Goal: Check status: Check status

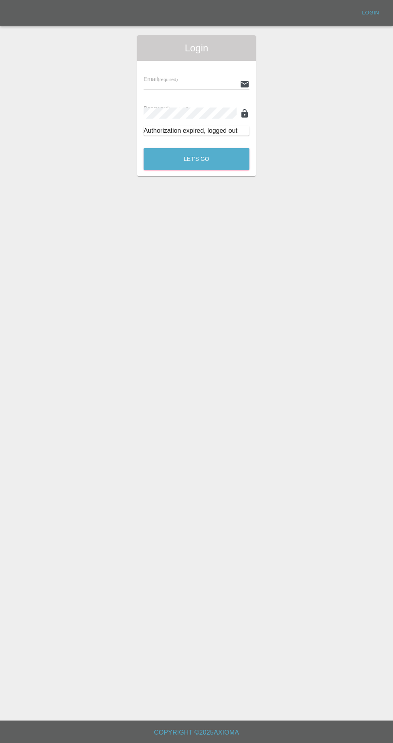
click at [151, 84] on input "text" at bounding box center [190, 84] width 93 height 12
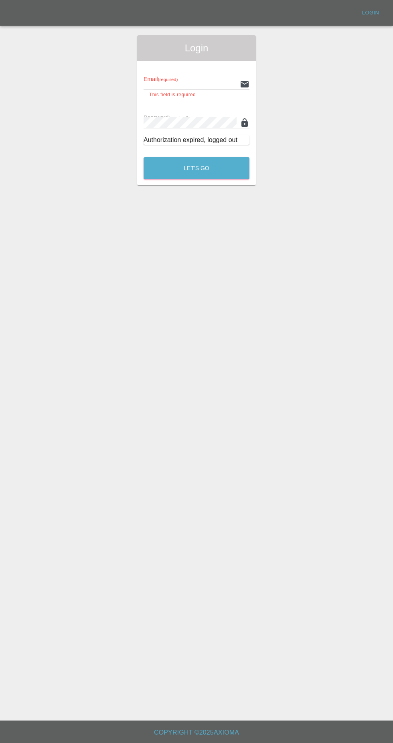
type input "[EMAIL_ADDRESS][DOMAIN_NAME]"
click at [144, 157] on button "Let's Go" at bounding box center [197, 168] width 106 height 22
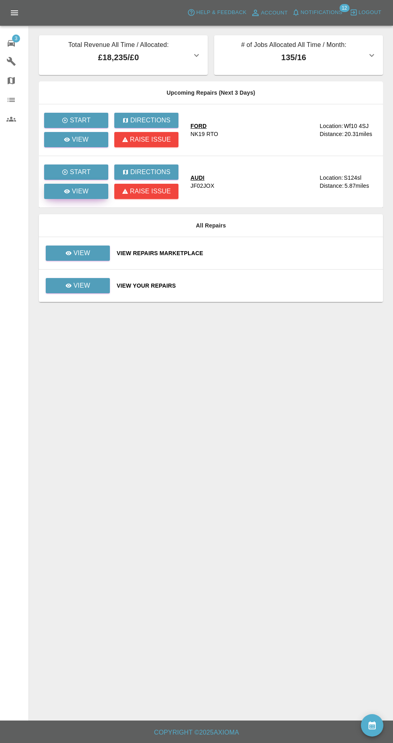
click at [67, 191] on icon at bounding box center [67, 191] width 6 height 4
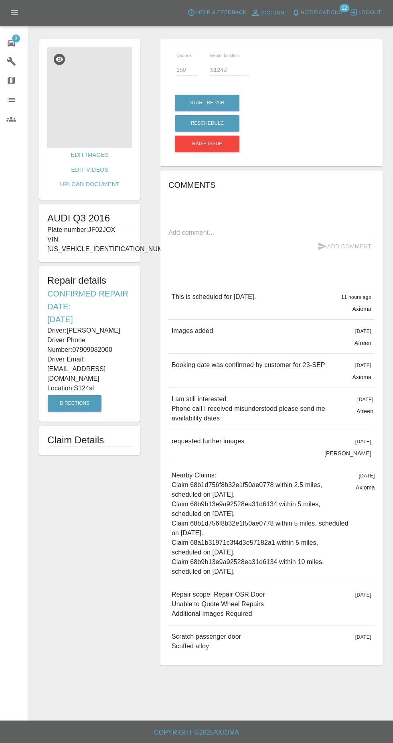
click at [76, 123] on img at bounding box center [89, 97] width 85 height 100
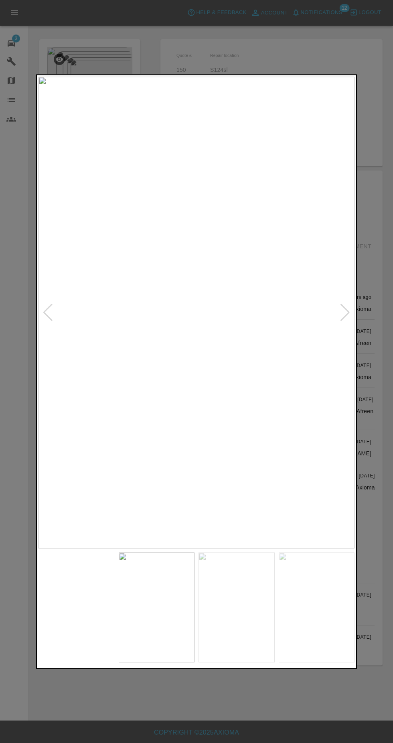
click at [226, 615] on img at bounding box center [237, 608] width 76 height 110
click at [304, 603] on img at bounding box center [317, 608] width 76 height 110
click at [182, 47] on div at bounding box center [196, 371] width 393 height 743
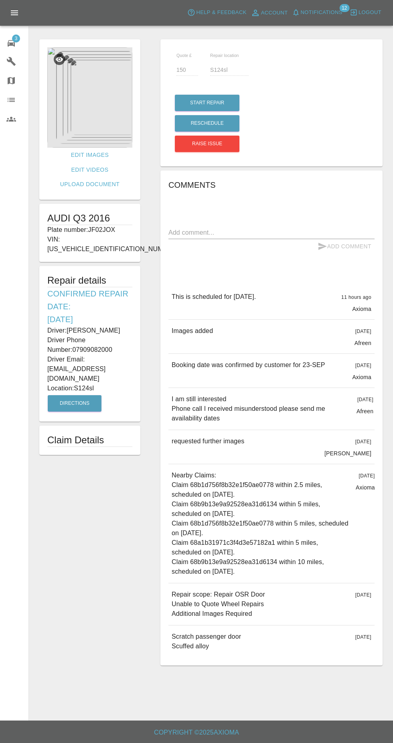
scroll to position [10, 0]
